Goal: Task Accomplishment & Management: Use online tool/utility

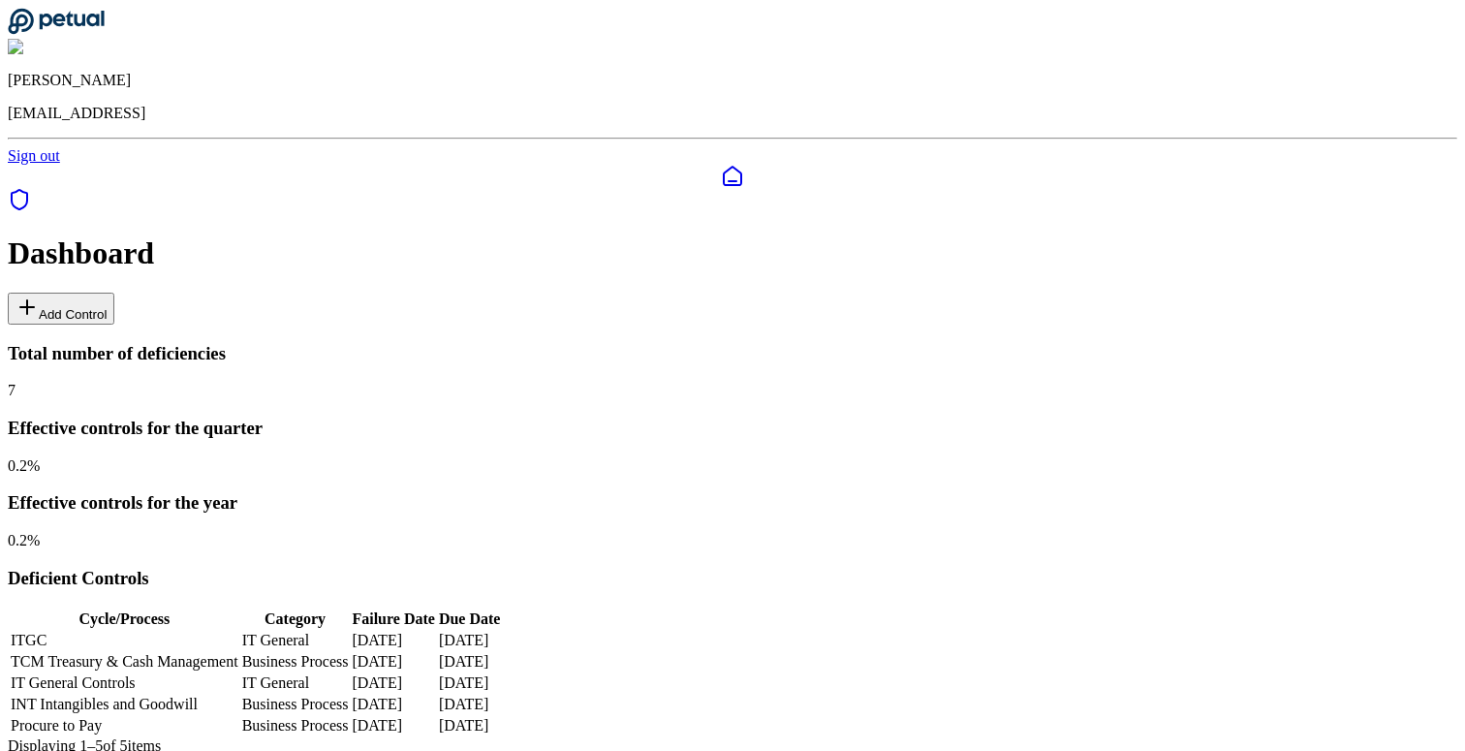
click at [114, 293] on button "Add Control" at bounding box center [61, 309] width 107 height 32
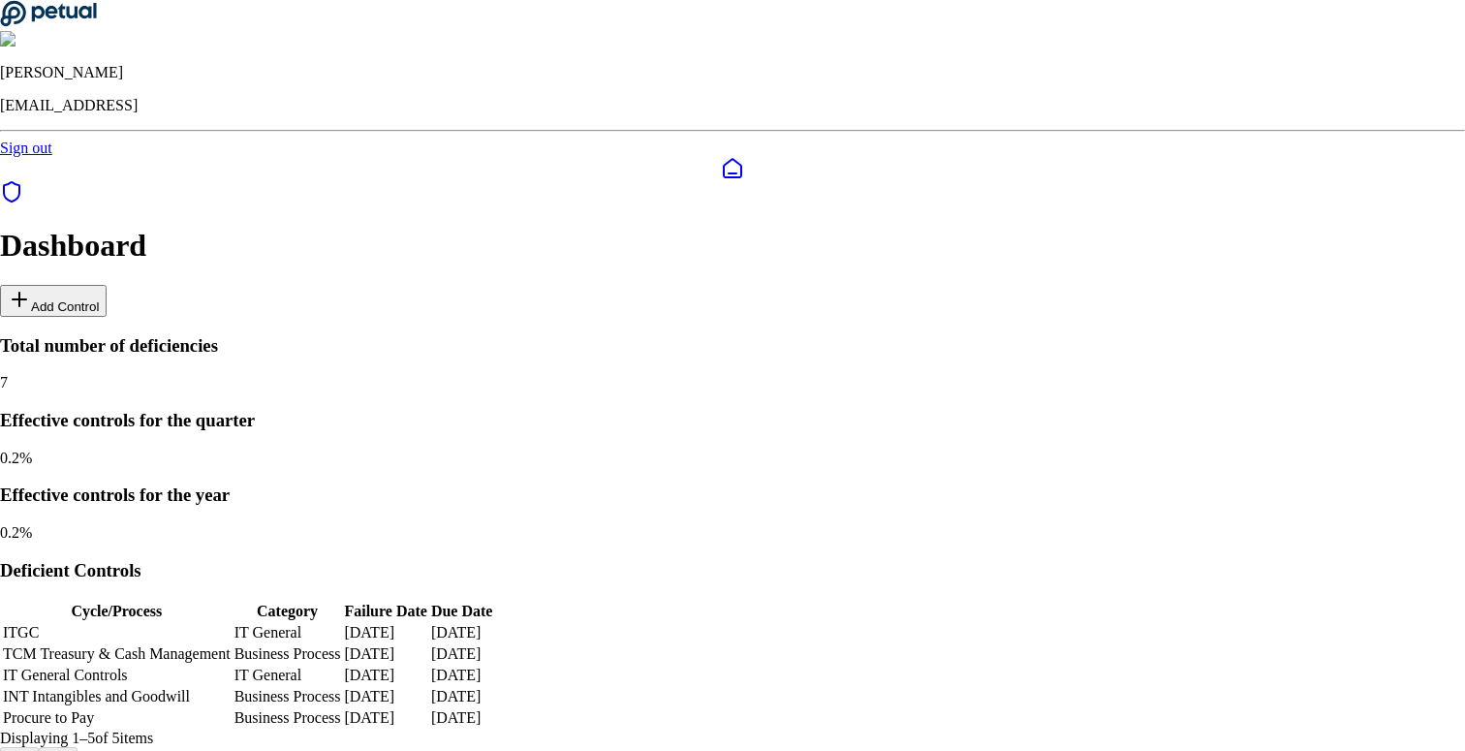
drag, startPoint x: 1109, startPoint y: 731, endPoint x: 1112, endPoint y: 688, distance: 43.7
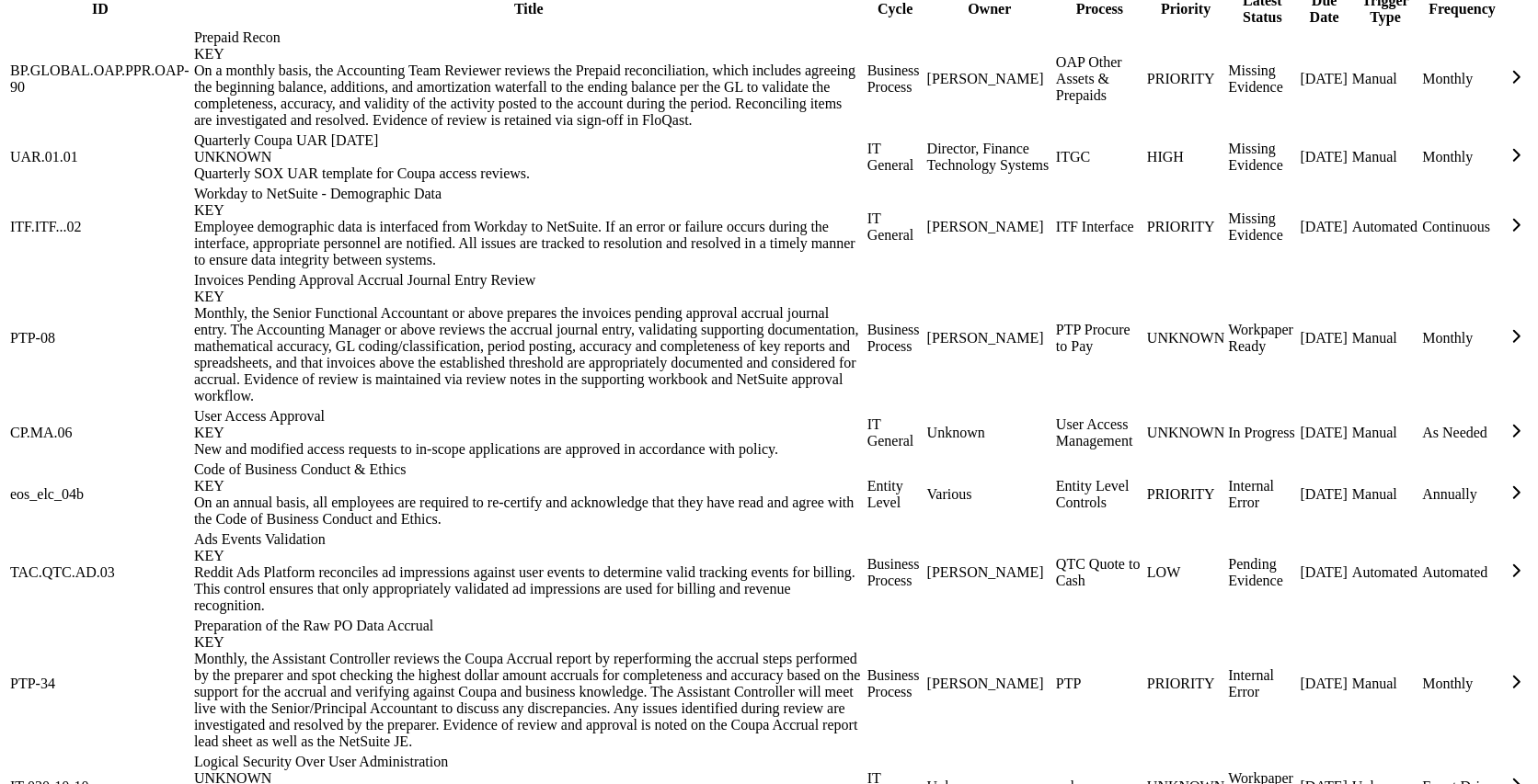
scroll to position [2391, 0]
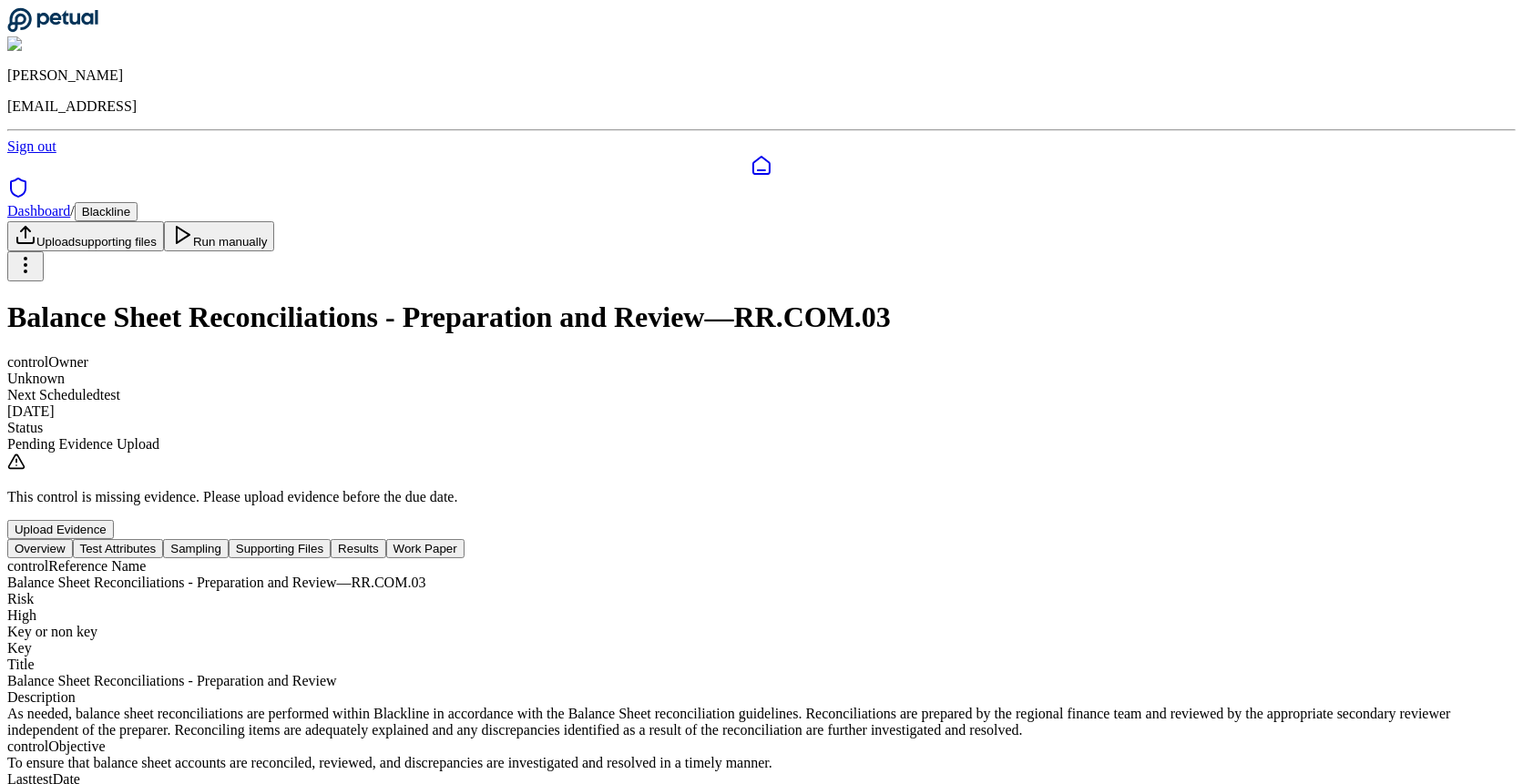
click at [164, 539] on button "Test Attributes" at bounding box center [118, 548] width 91 height 19
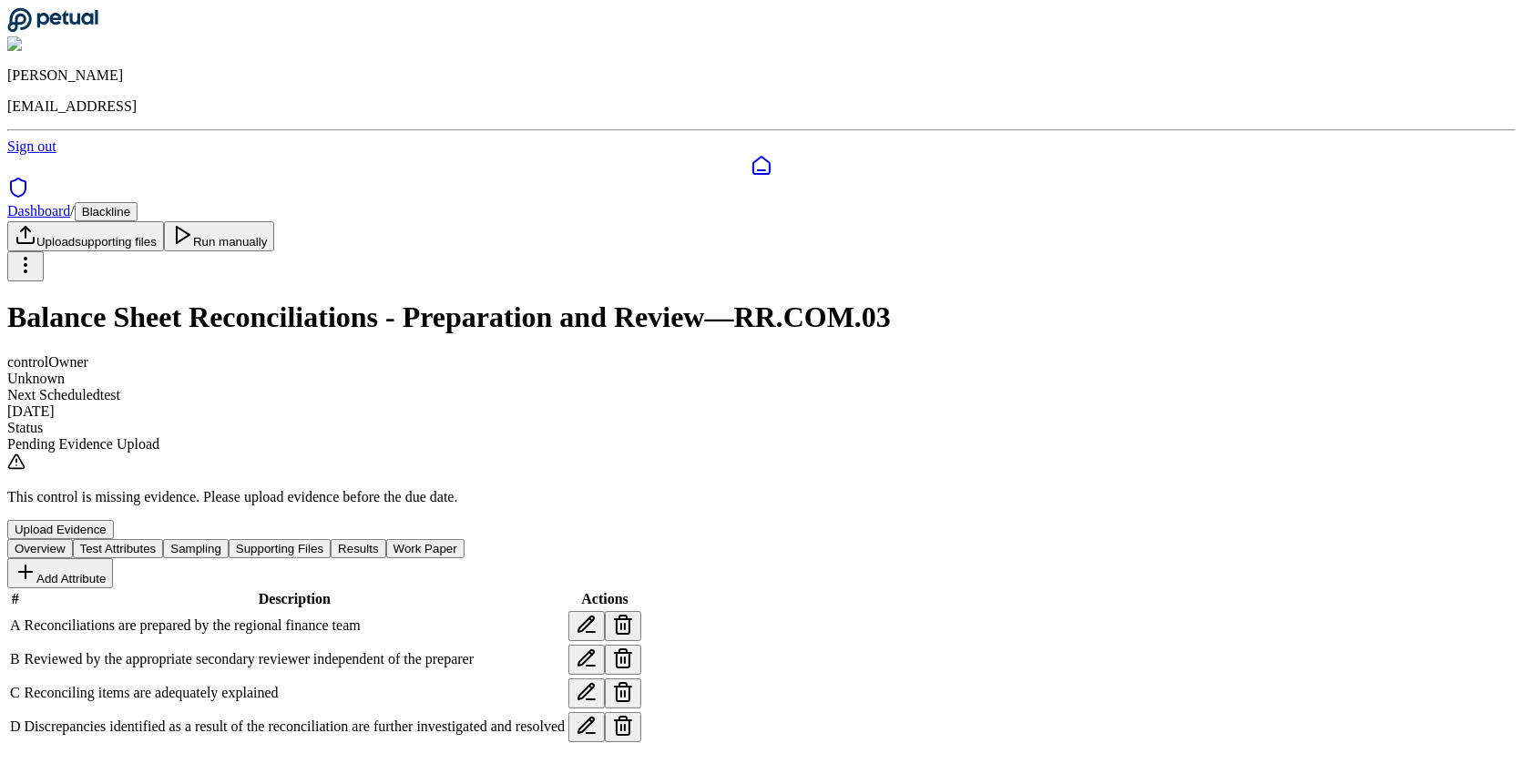
scroll to position [19, 0]
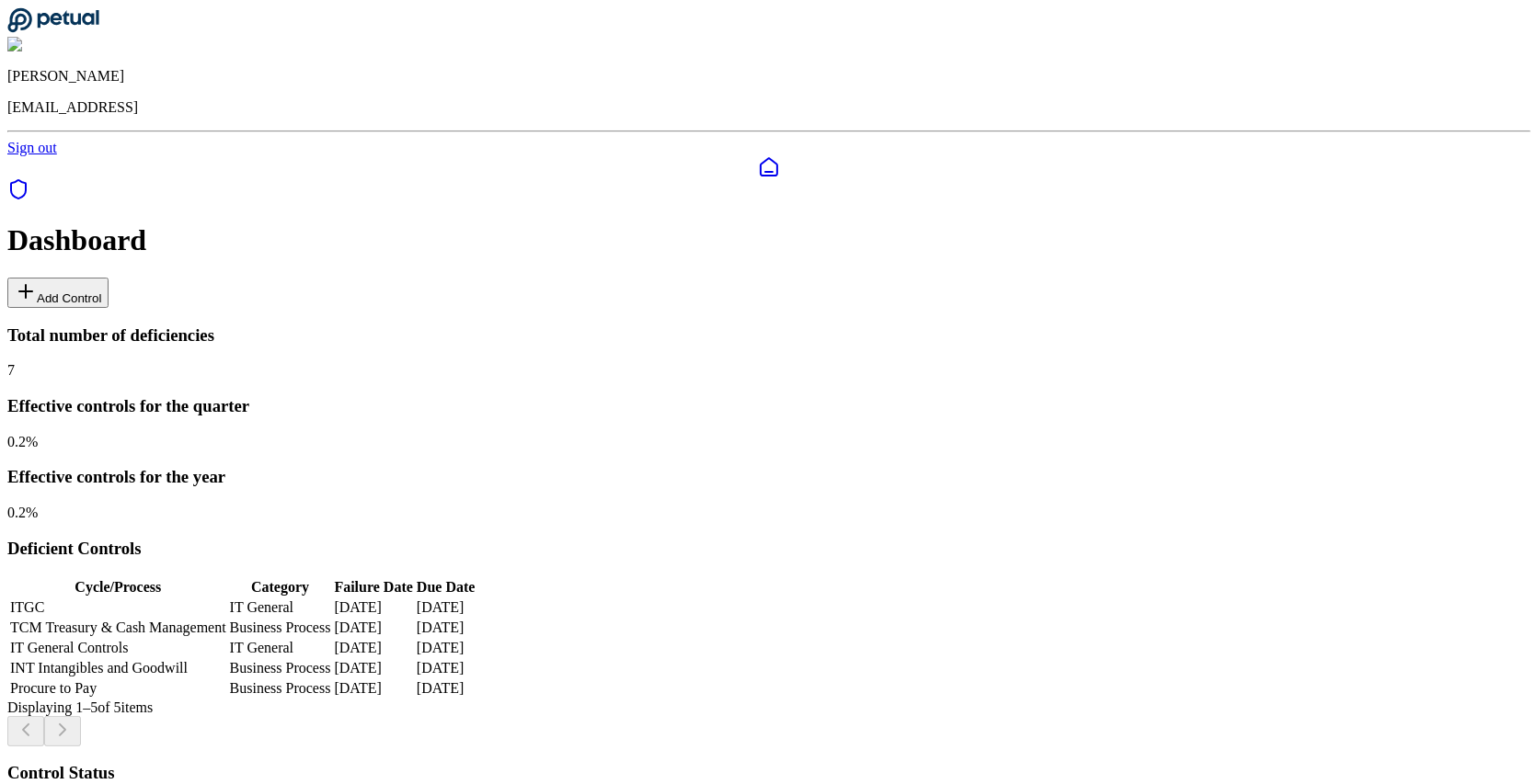
scroll to position [1753, 0]
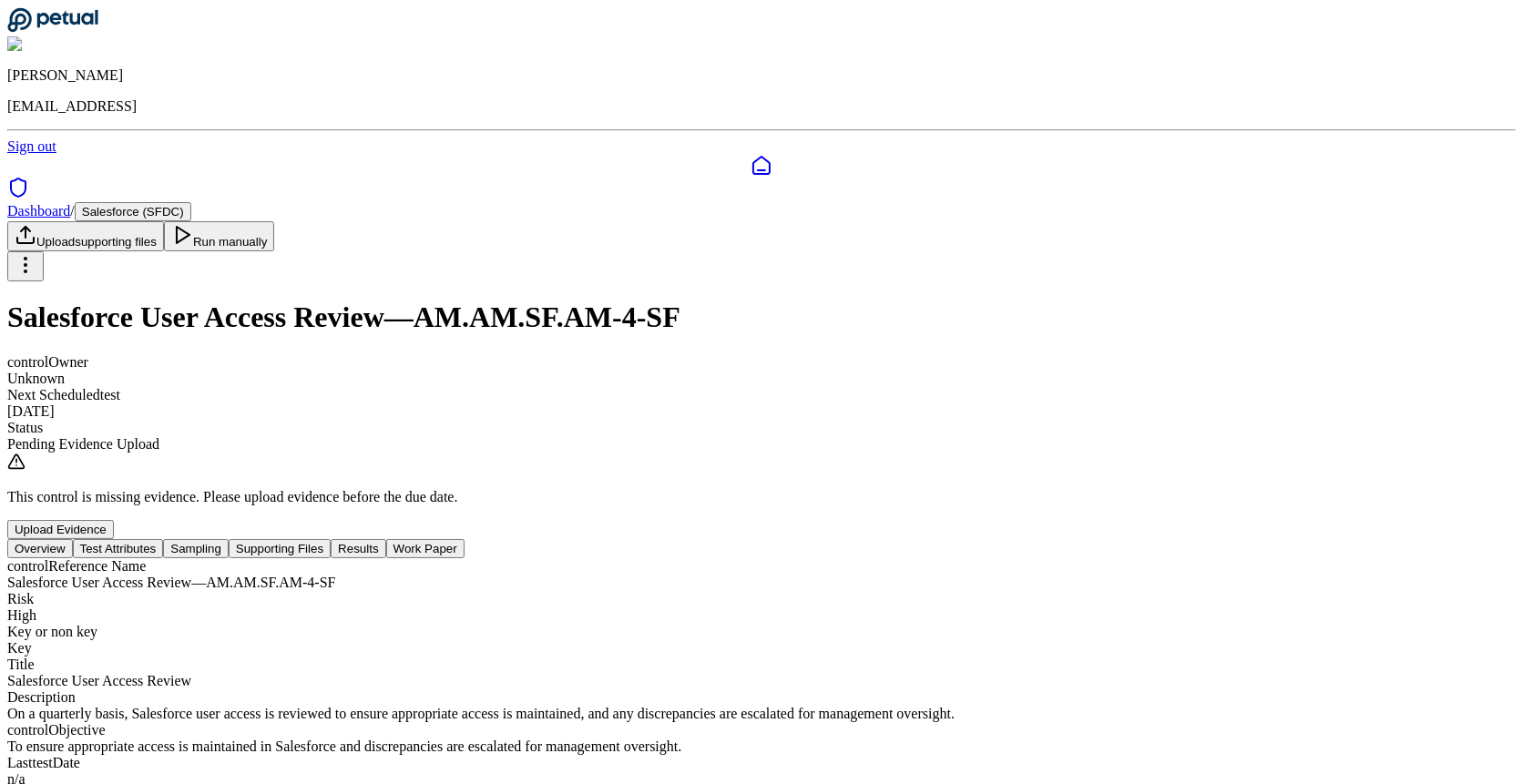
click at [164, 539] on button "Test Attributes" at bounding box center [118, 548] width 91 height 19
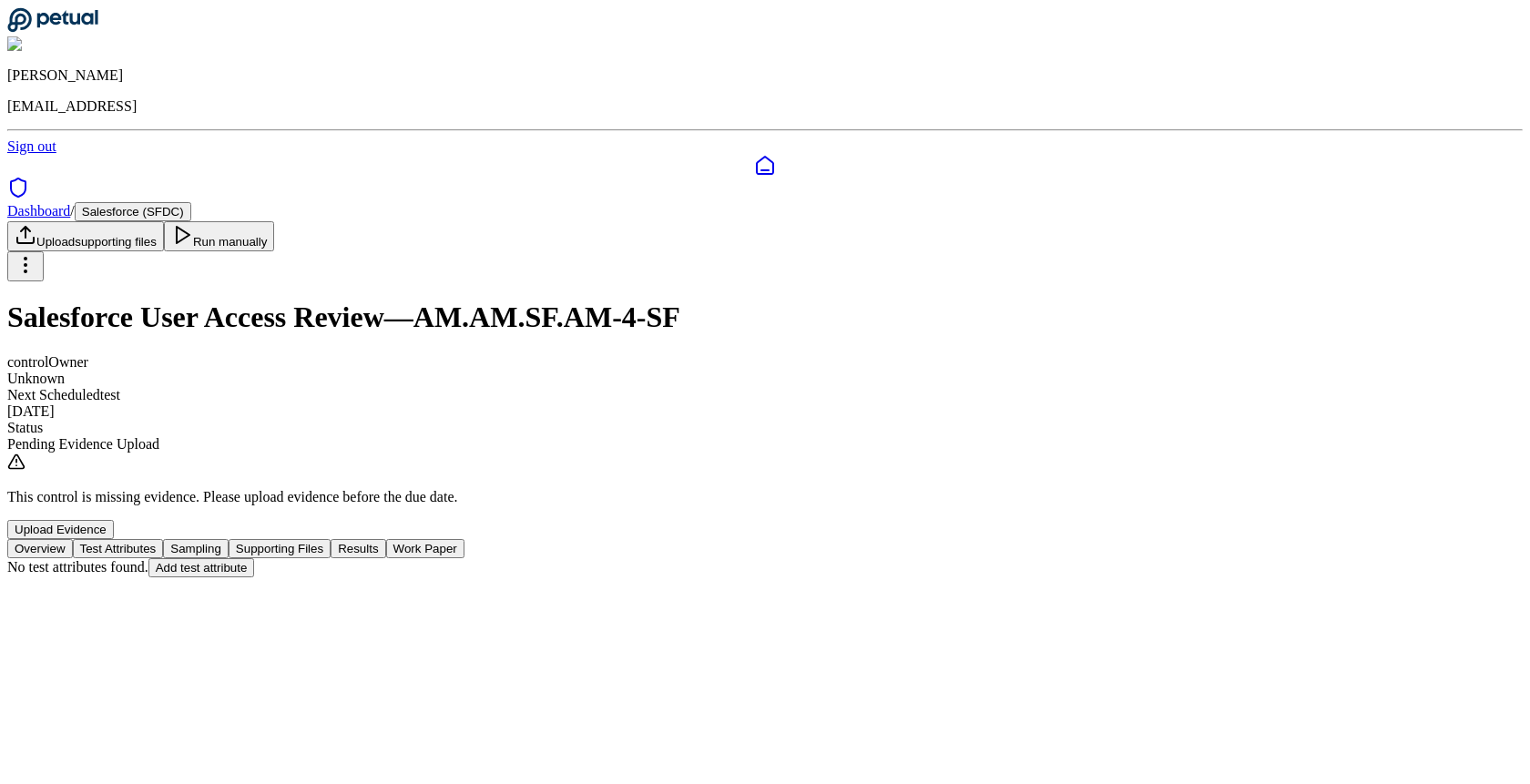
click at [72, 539] on button "Overview" at bounding box center [40, 548] width 66 height 19
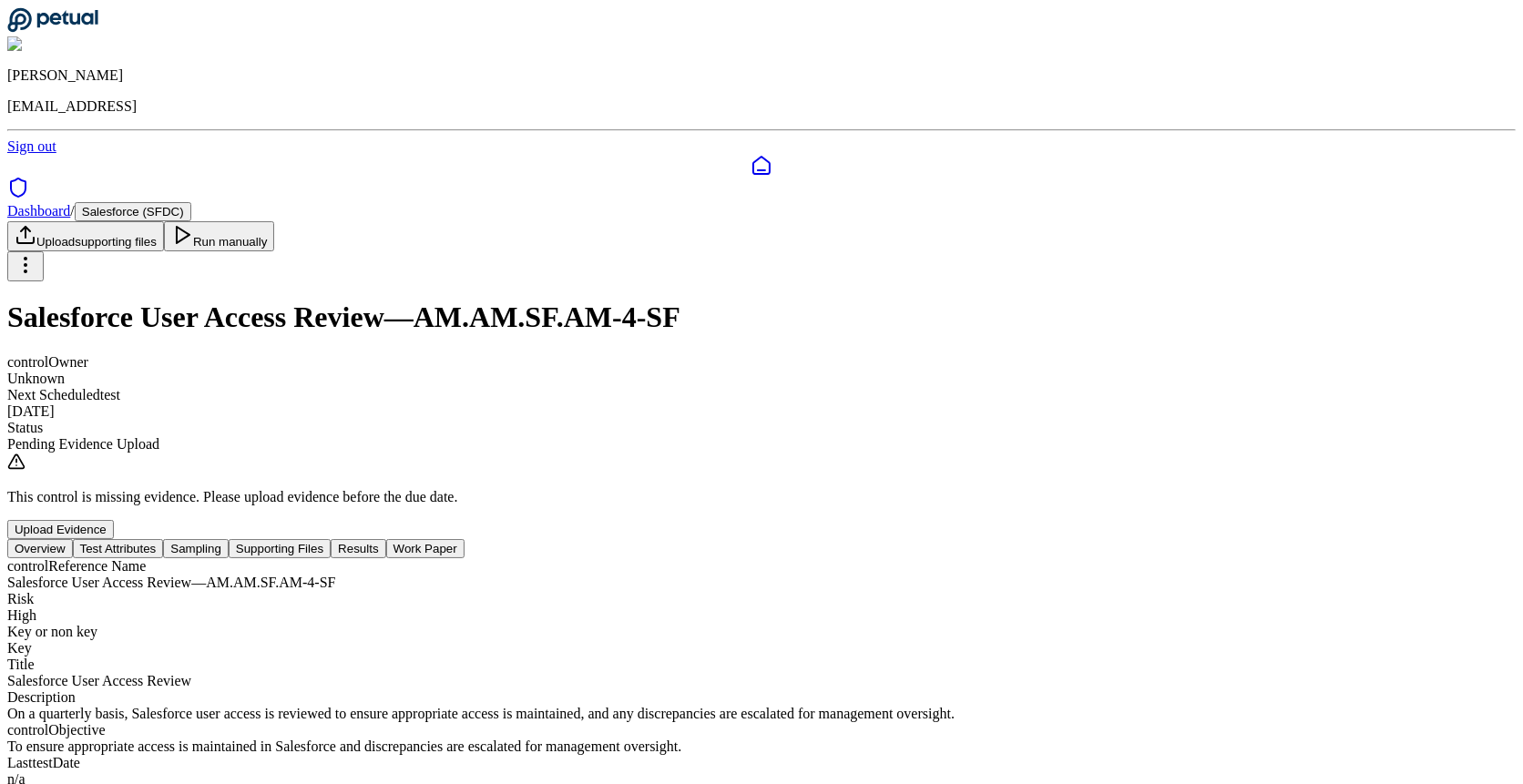
click at [164, 539] on button "Test Attributes" at bounding box center [118, 548] width 91 height 19
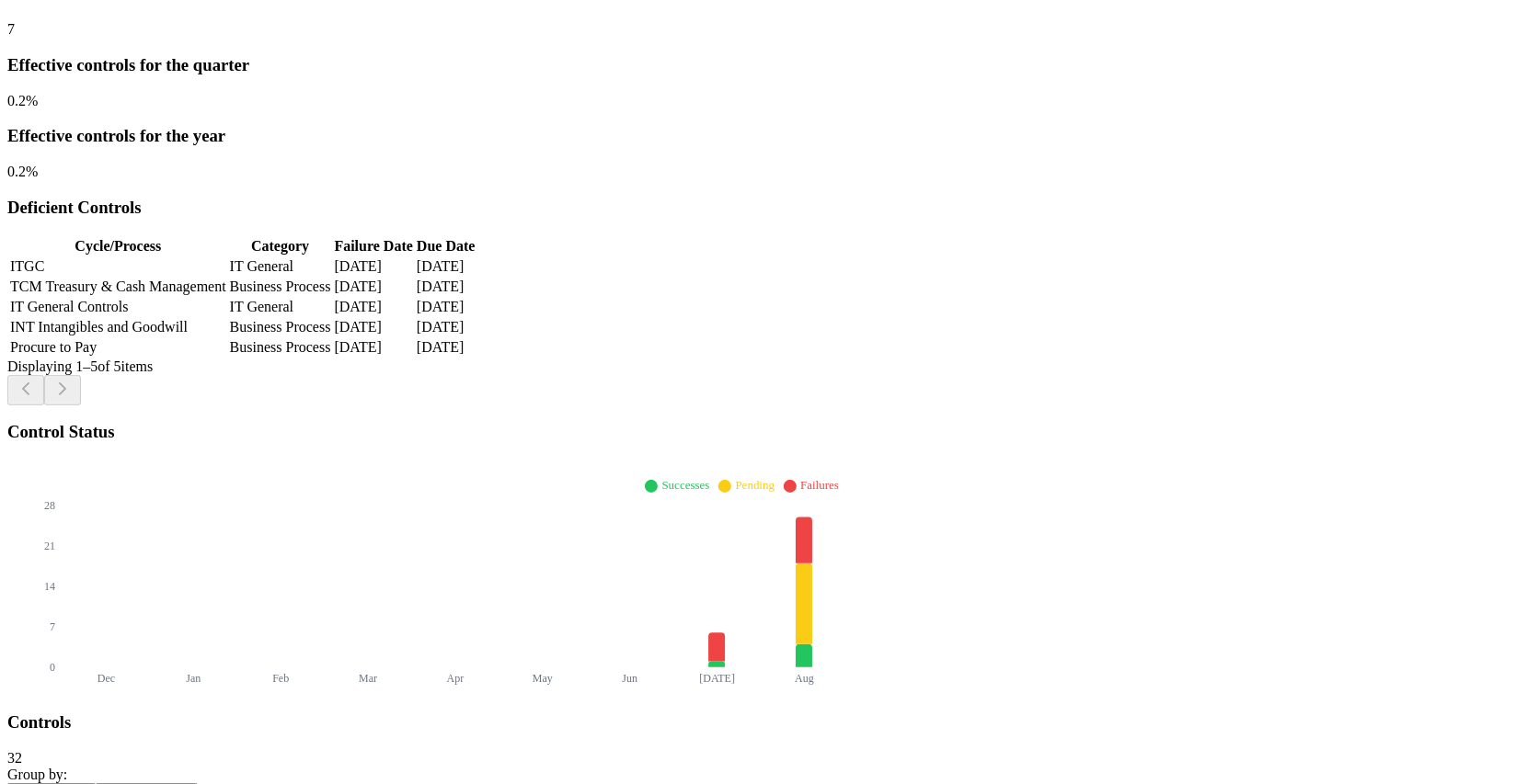
scroll to position [252, 0]
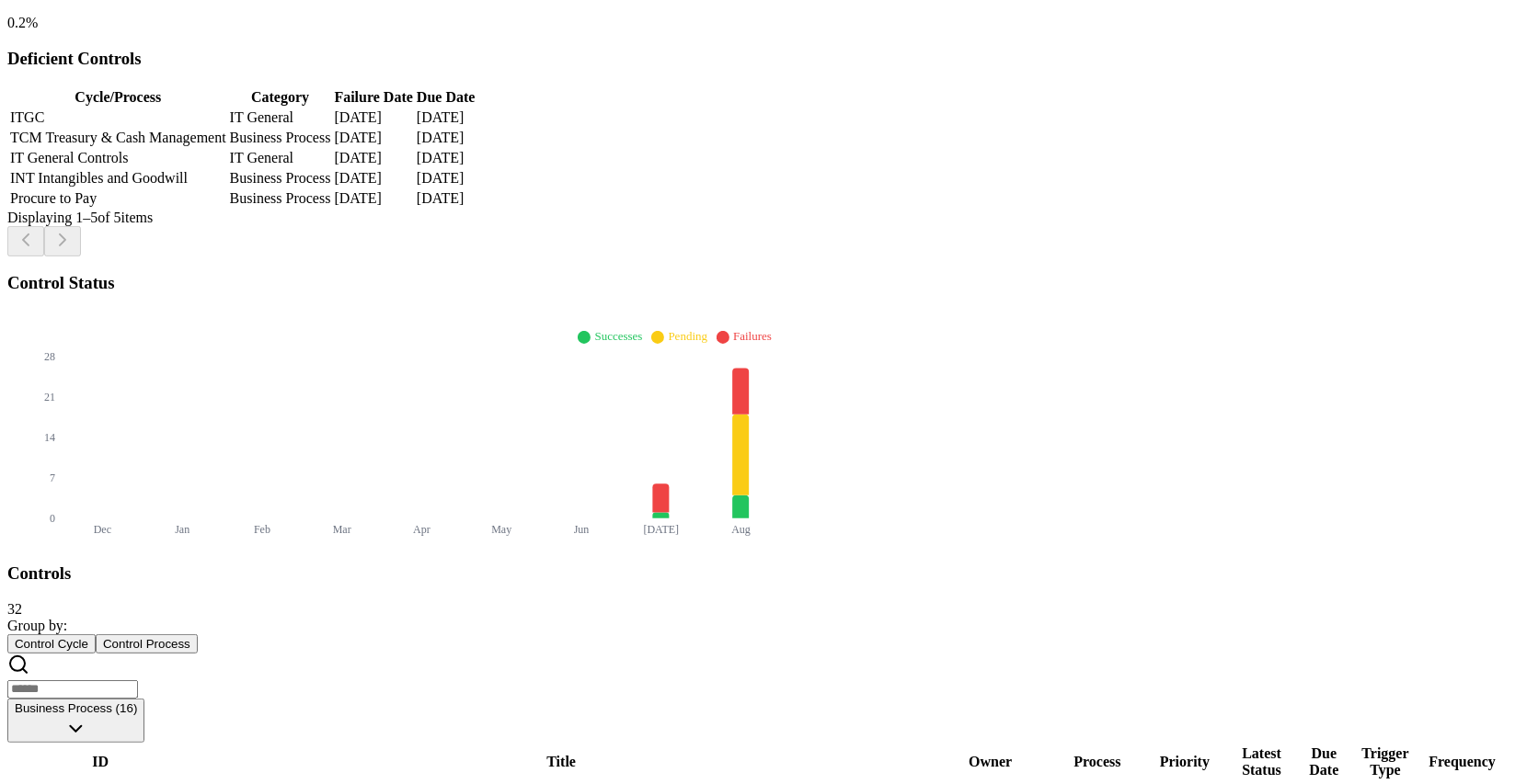
scroll to position [466, 0]
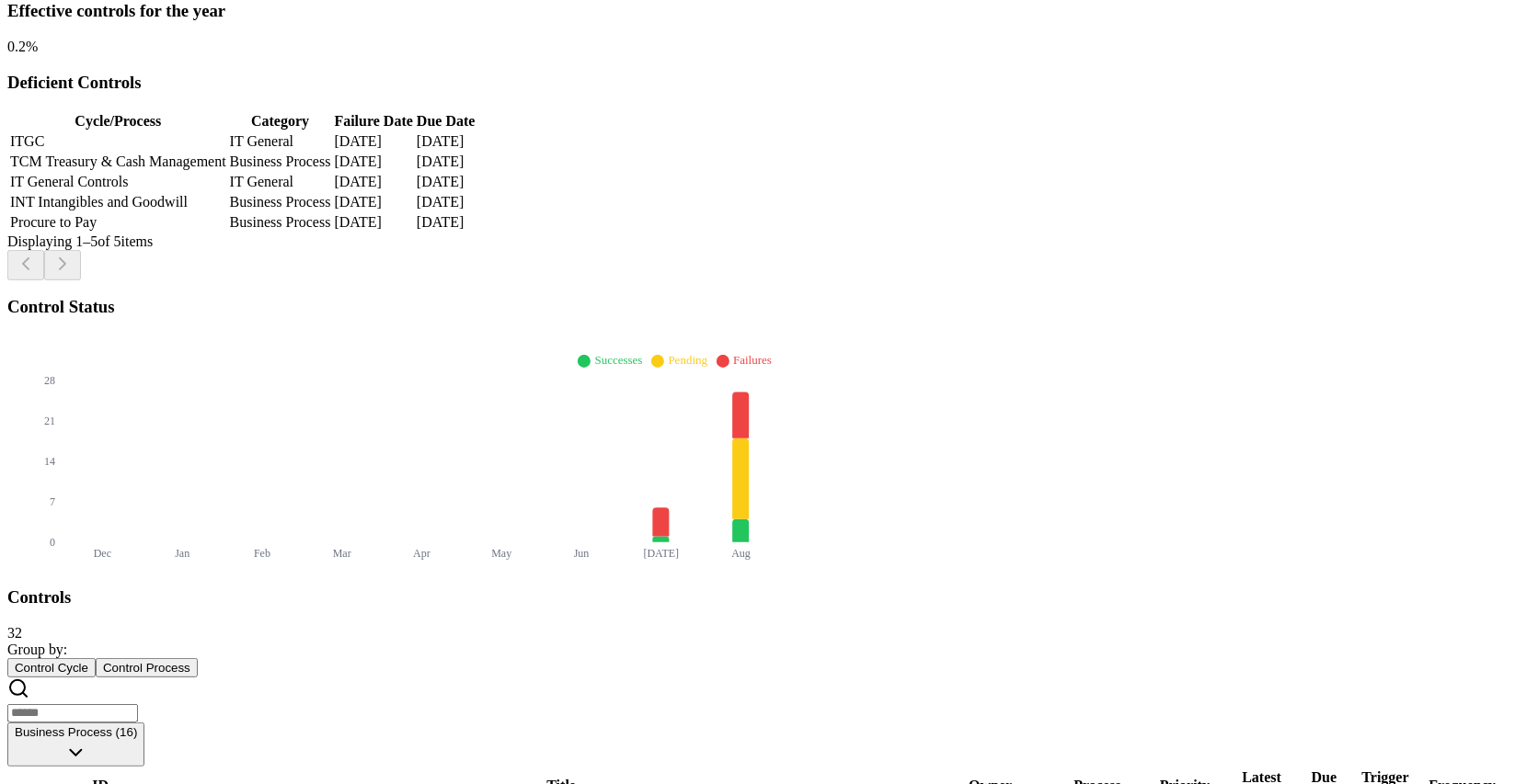
click at [197, 659] on button "Control Process" at bounding box center [147, 668] width 103 height 19
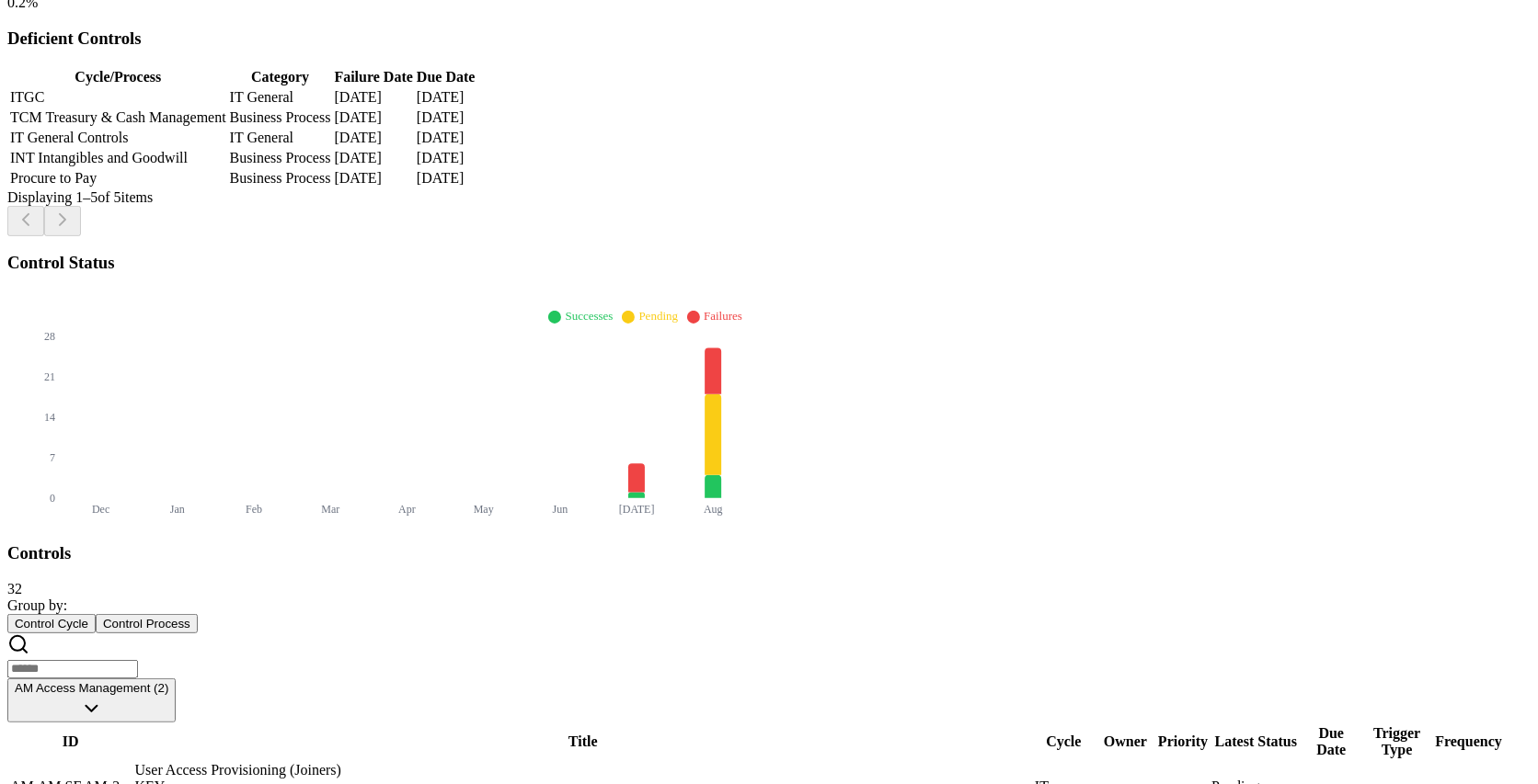
scroll to position [454, 0]
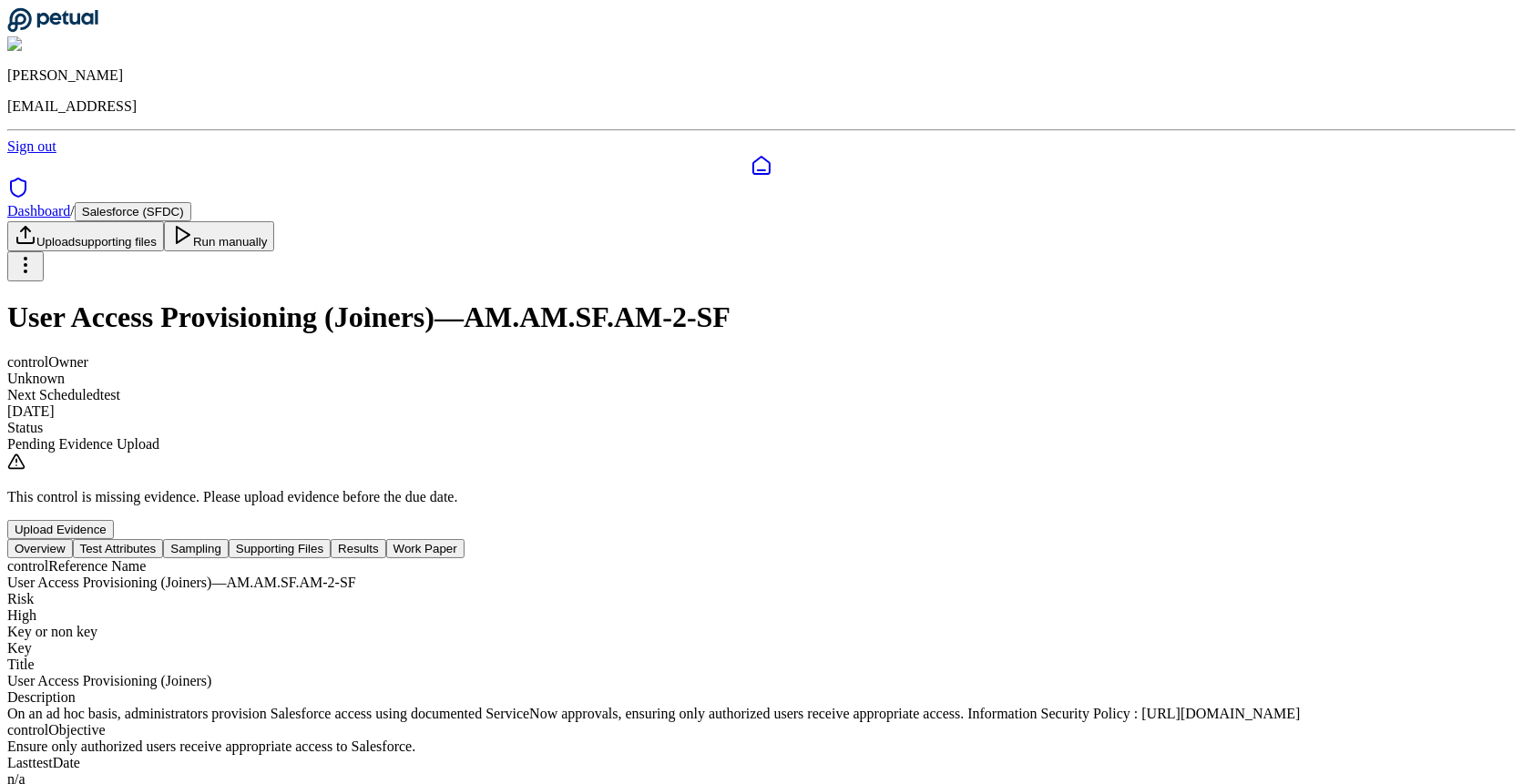
click at [449, 558] on div "control Reference Name User Access Provisioning (Joiners) — AM.AM.SF.AM-2-SF Ri…" at bounding box center [762, 722] width 1508 height 328
click at [164, 539] on button "Test Attributes" at bounding box center [118, 548] width 91 height 19
